Goal: Information Seeking & Learning: Learn about a topic

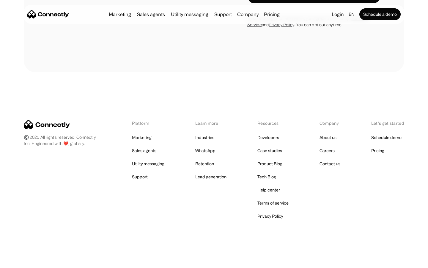
scroll to position [1149, 0]
